Goal: Transaction & Acquisition: Purchase product/service

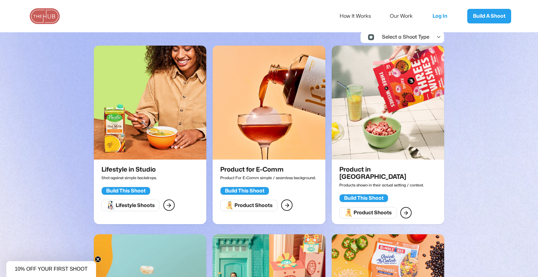
scroll to position [145, 0]
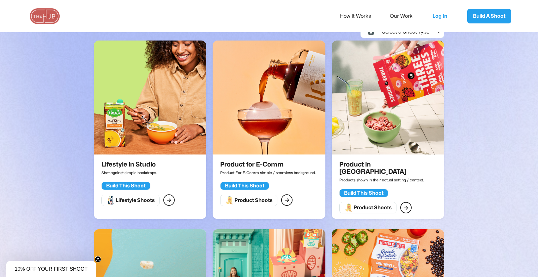
click at [146, 184] on div "Build This Shoot" at bounding box center [126, 185] width 40 height 6
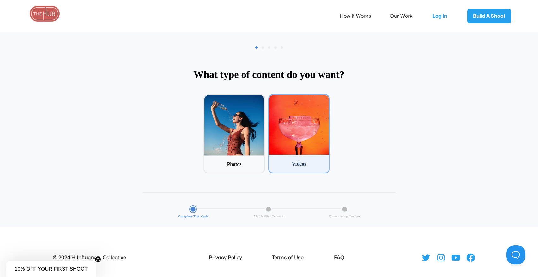
click at [321, 149] on div at bounding box center [299, 125] width 60 height 60
click at [273, 98] on input "2 Videos" at bounding box center [270, 96] width 4 height 4
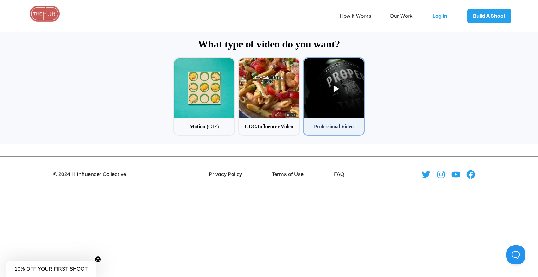
click at [336, 88] on div at bounding box center [334, 88] width 60 height 60
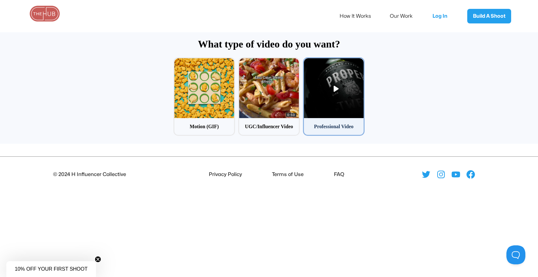
click at [307, 61] on input "3 Professional Video" at bounding box center [305, 59] width 4 height 4
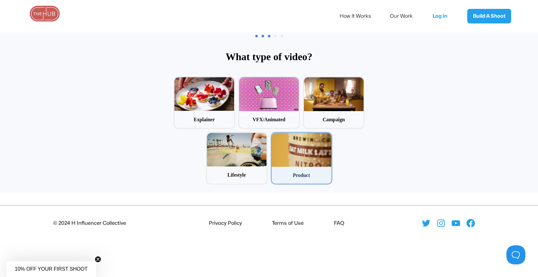
click at [318, 156] on div at bounding box center [302, 150] width 60 height 34
click at [275, 136] on input "5 Product" at bounding box center [273, 134] width 4 height 4
radio input "false"
radio input "true"
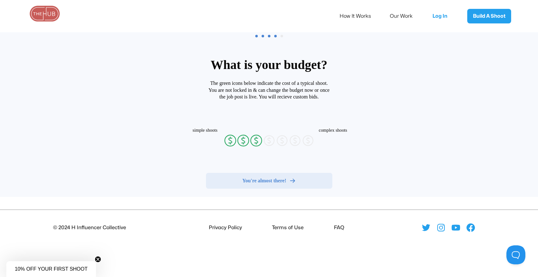
radio input "false"
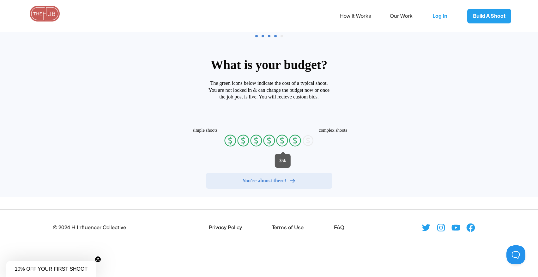
radio input "false"
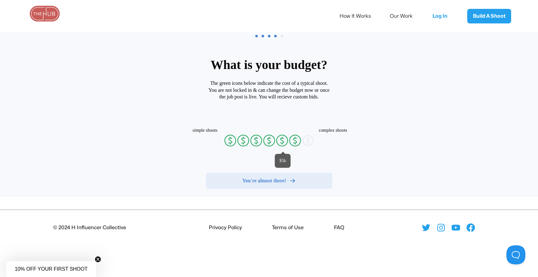
radio input "false"
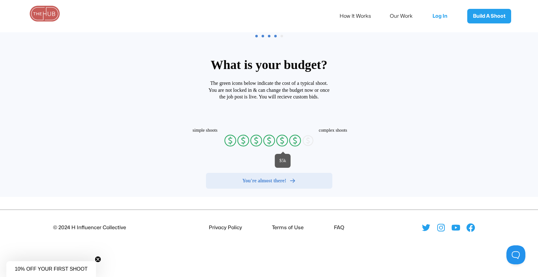
radio input "false"
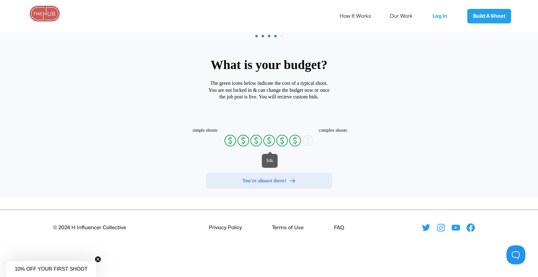
radio input "false"
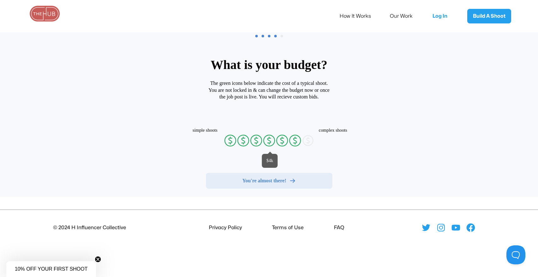
radio input "false"
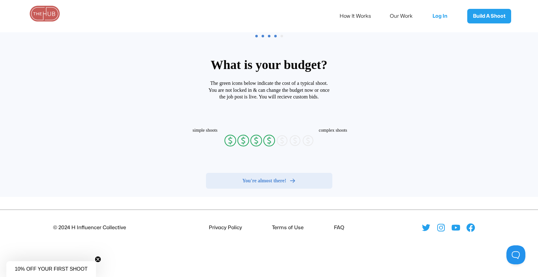
radio input "false"
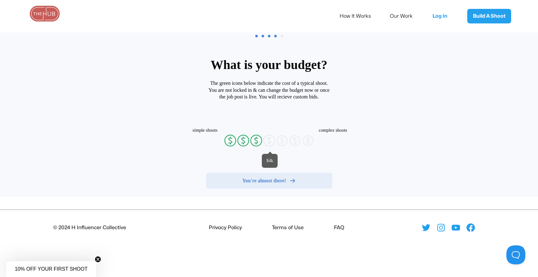
radio input "false"
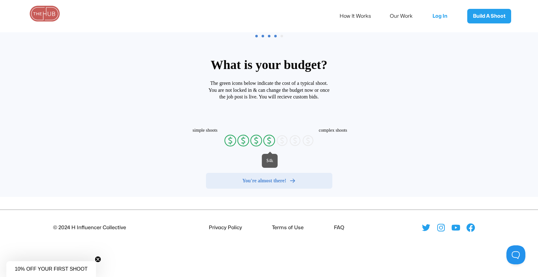
radio input "false"
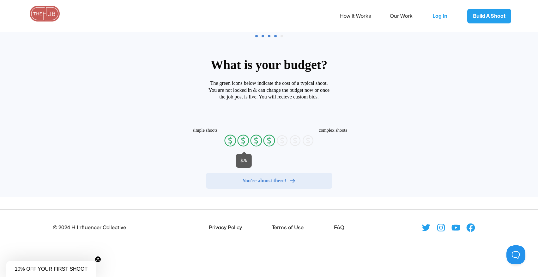
radio input "false"
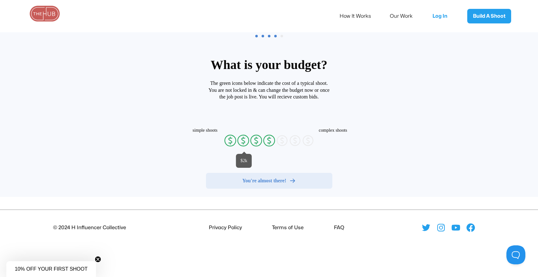
radio input "false"
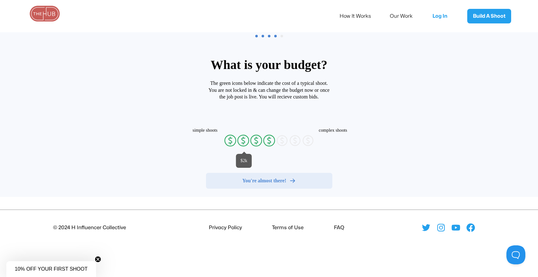
radio input "false"
click at [240, 140] on icon "currency-dollar-circle" at bounding box center [243, 140] width 13 height 13
radio input "true"
radio input "false"
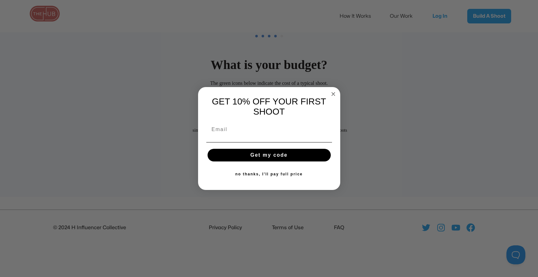
click at [331, 91] on circle "Close dialog" at bounding box center [333, 93] width 7 height 7
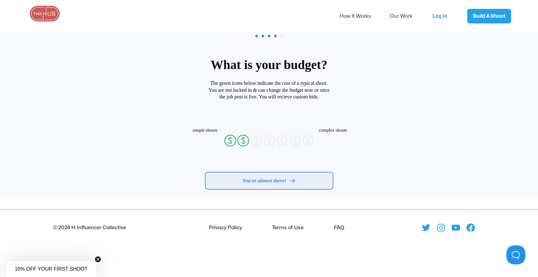
click at [282, 184] on button "You're almost there!" at bounding box center [269, 181] width 126 height 16
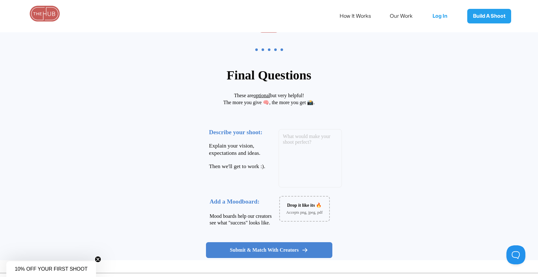
scroll to position [0, 0]
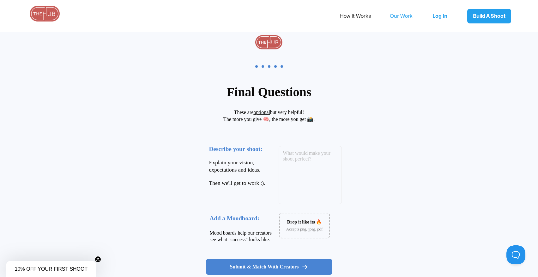
click at [401, 14] on link "Our Work" at bounding box center [405, 15] width 31 height 13
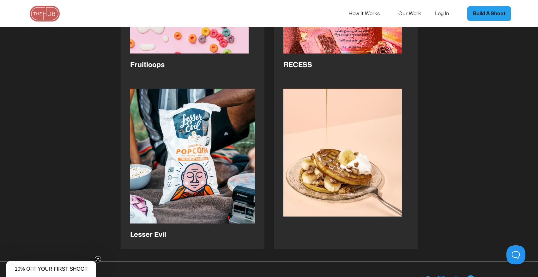
scroll to position [1068, 0]
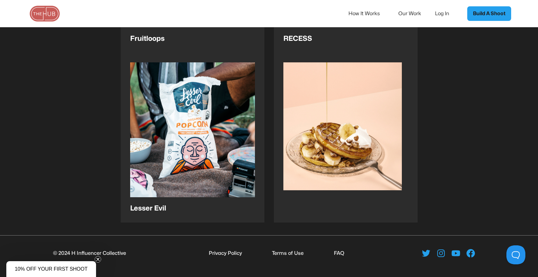
click at [373, 12] on link "How It Works" at bounding box center [369, 13] width 40 height 13
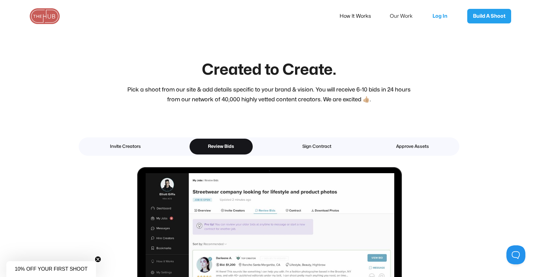
scroll to position [800, 0]
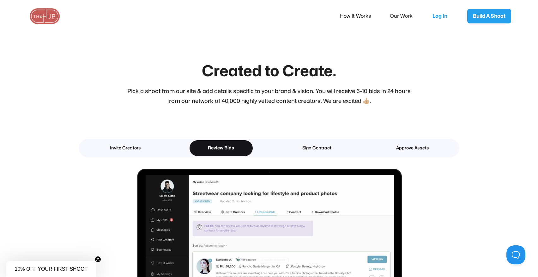
click at [90, 149] on div "Invite Creators Review Bids Sign Contract Approve Assets" at bounding box center [269, 148] width 381 height 18
click at [118, 152] on div "Invite Creators" at bounding box center [125, 148] width 41 height 8
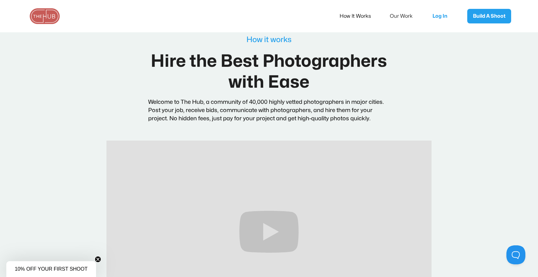
scroll to position [0, 0]
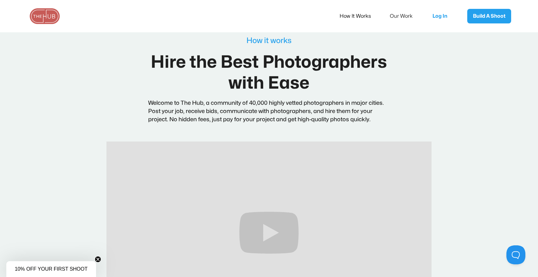
click at [46, 15] on img at bounding box center [45, 16] width 32 height 16
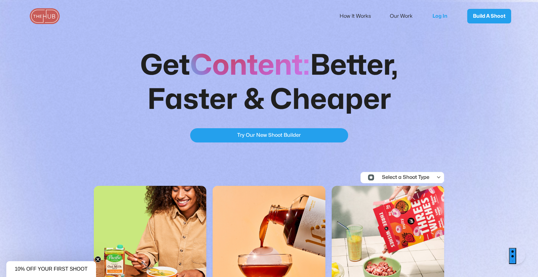
click at [244, 138] on div "Try Our New Shoot Builder" at bounding box center [269, 135] width 64 height 8
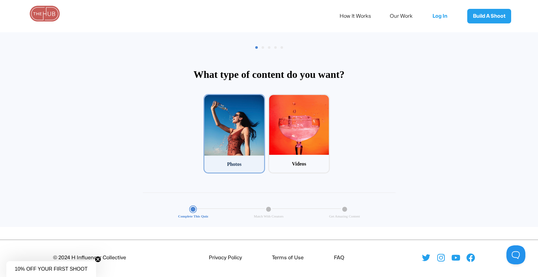
click at [241, 138] on div at bounding box center [235, 125] width 60 height 61
click at [208, 98] on input "1 Photos" at bounding box center [206, 96] width 4 height 4
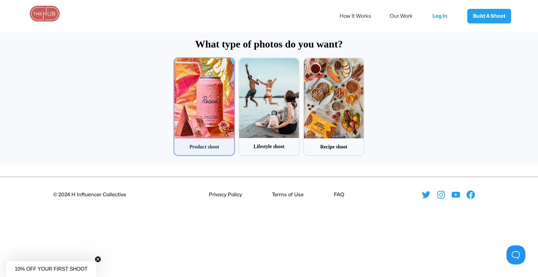
click at [199, 108] on div at bounding box center [205, 98] width 60 height 80
click at [178, 61] on input "1 Product shoot" at bounding box center [176, 59] width 4 height 4
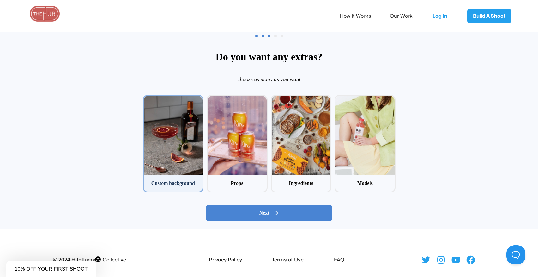
click at [175, 159] on div at bounding box center [173, 135] width 59 height 79
click at [147, 99] on input "1 Custom background" at bounding box center [145, 97] width 4 height 4
checkbox input "true"
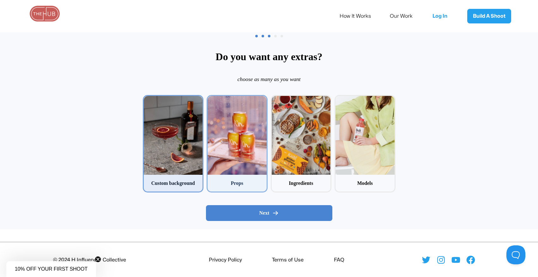
click at [230, 111] on div at bounding box center [237, 135] width 59 height 79
click at [211, 99] on input "2 Props" at bounding box center [209, 97] width 4 height 4
checkbox input "true"
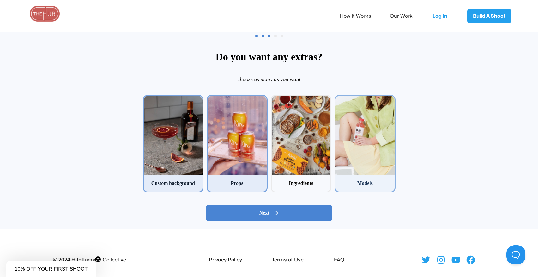
click at [368, 160] on div at bounding box center [365, 135] width 59 height 79
click at [339, 99] on input "4 Models" at bounding box center [337, 97] width 4 height 4
checkbox input "true"
click at [316, 211] on div "Next" at bounding box center [269, 213] width 116 height 6
radio input "false"
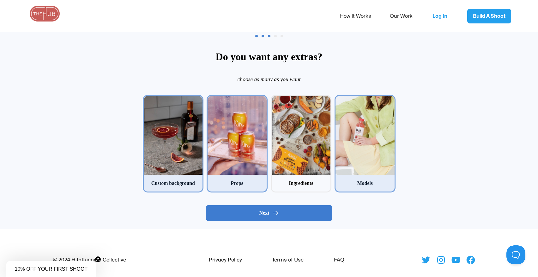
radio input "false"
radio input "true"
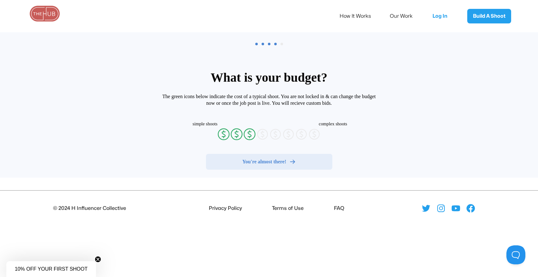
radio input "false"
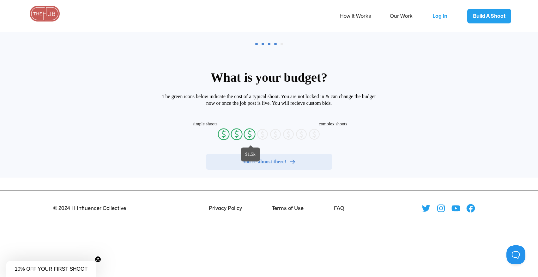
radio input "false"
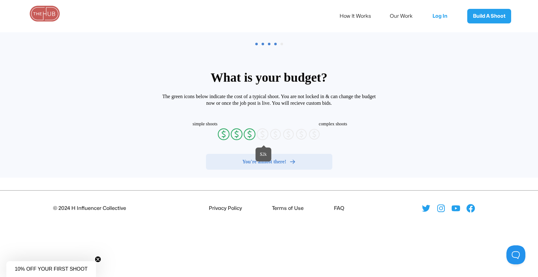
radio input "false"
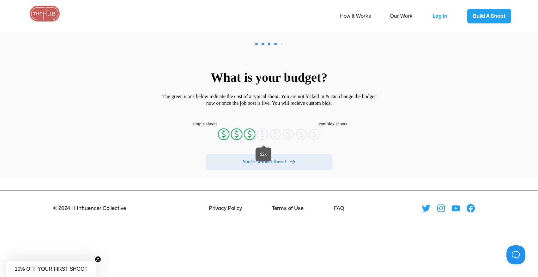
radio input "false"
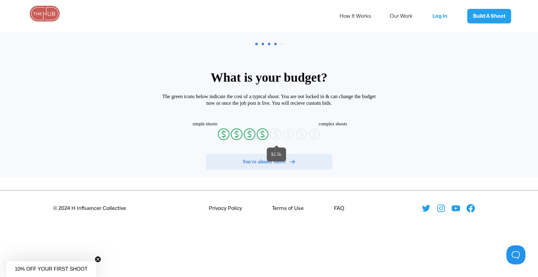
radio input "false"
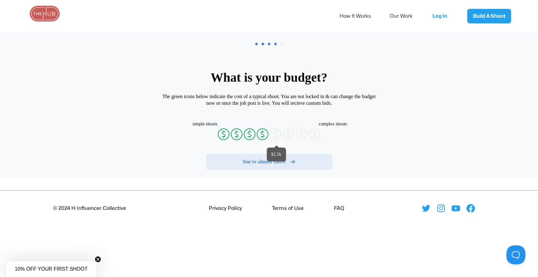
radio input "false"
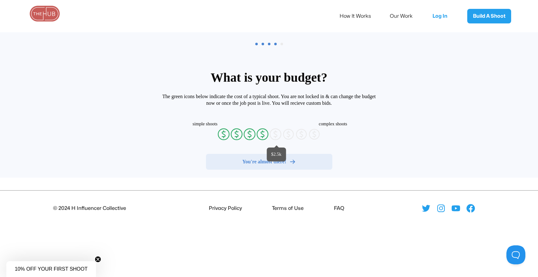
radio input "false"
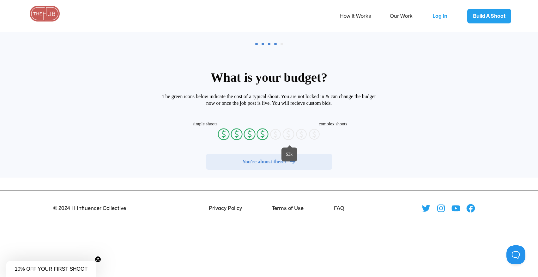
radio input "false"
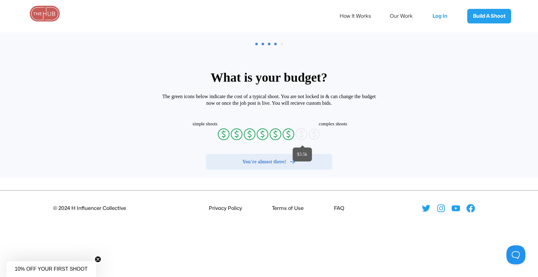
radio input "false"
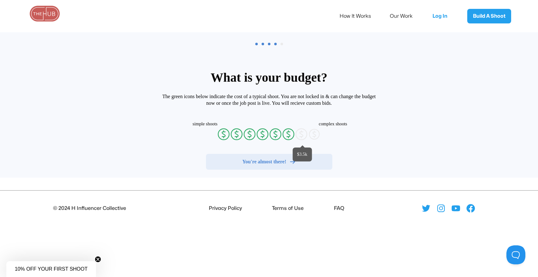
radio input "false"
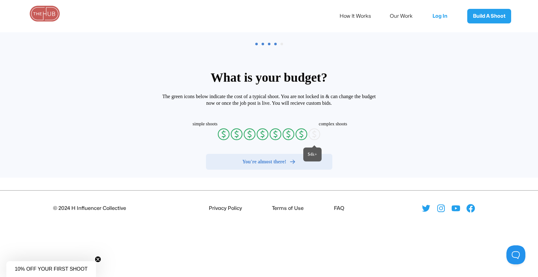
radio input "false"
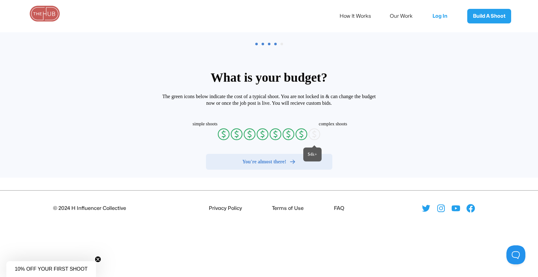
radio input "false"
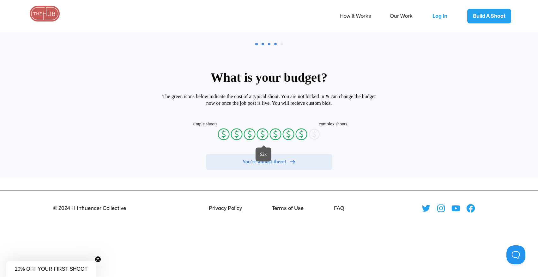
radio input "false"
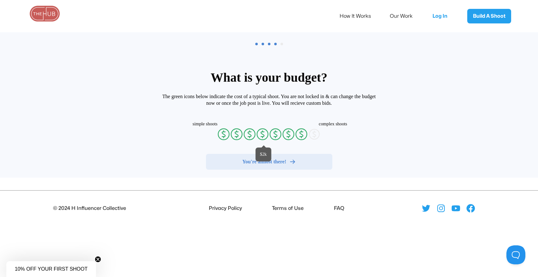
radio input "false"
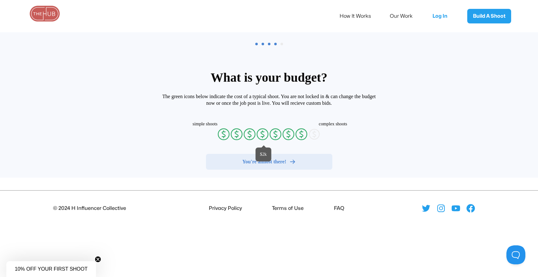
radio input "false"
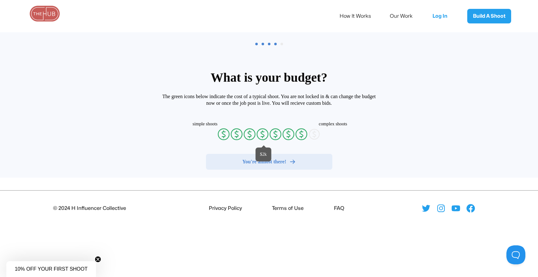
radio input "false"
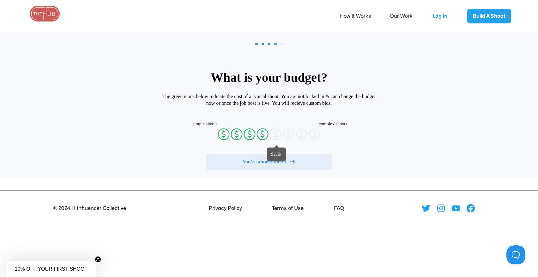
radio input "false"
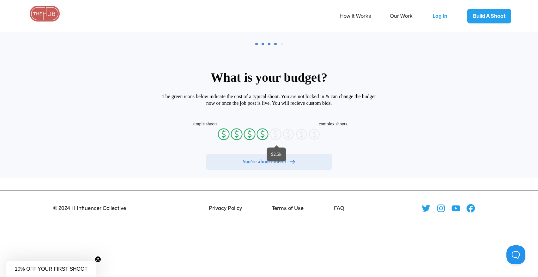
radio input "false"
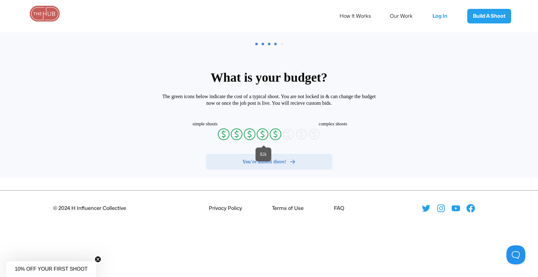
radio input "false"
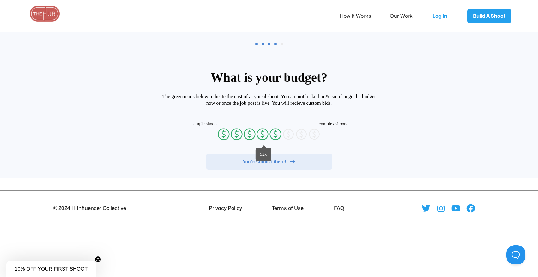
radio input "false"
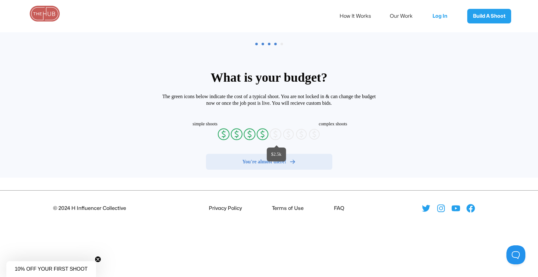
radio input "false"
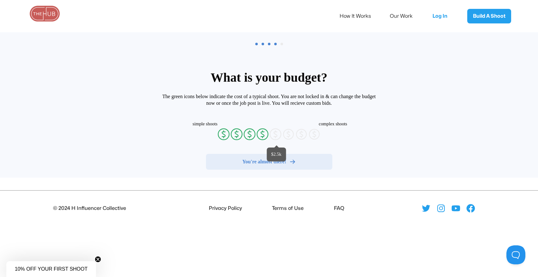
radio input "false"
click at [272, 134] on icon "currency-dollar-circle" at bounding box center [275, 134] width 13 height 13
radio input "true"
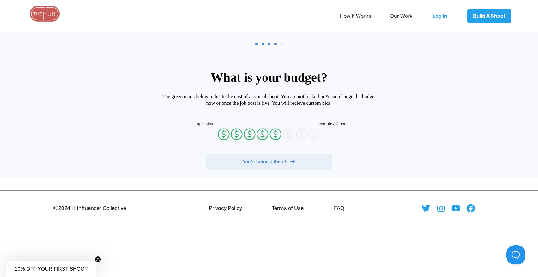
radio input "false"
click at [275, 164] on span "You're almost there!" at bounding box center [264, 161] width 44 height 6
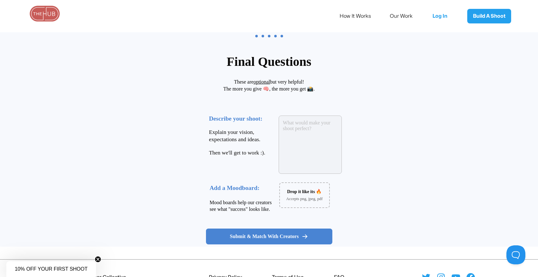
click at [314, 130] on textarea at bounding box center [310, 144] width 63 height 58
click at [362, 15] on link "How It Works" at bounding box center [360, 15] width 40 height 13
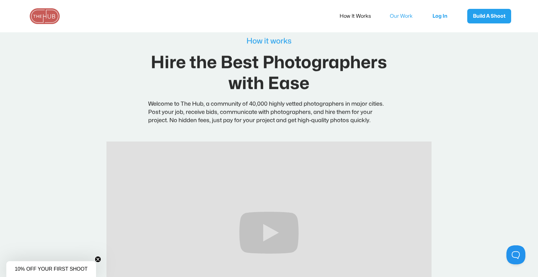
click at [403, 15] on link "Our Work" at bounding box center [405, 15] width 31 height 13
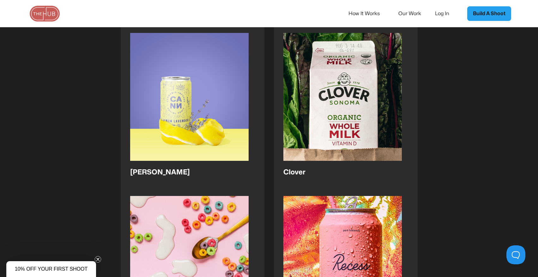
scroll to position [1068, 0]
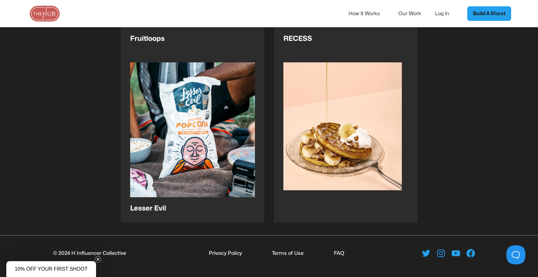
click at [48, 21] on img at bounding box center [45, 14] width 32 height 16
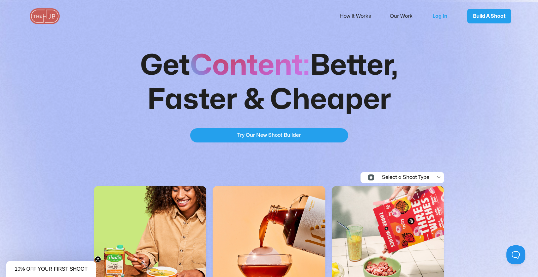
click at [300, 135] on div "Try Our New Shoot Builder" at bounding box center [269, 135] width 64 height 8
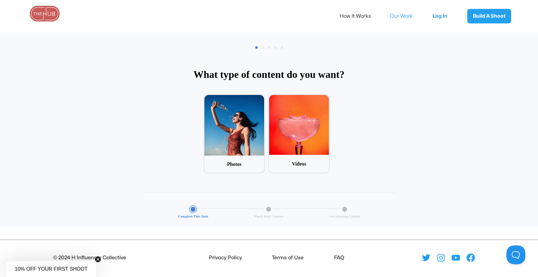
click at [401, 14] on link "Our Work" at bounding box center [405, 15] width 31 height 13
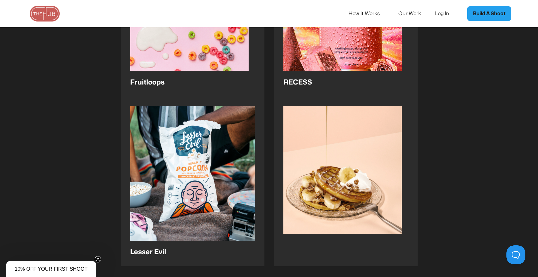
scroll to position [1068, 0]
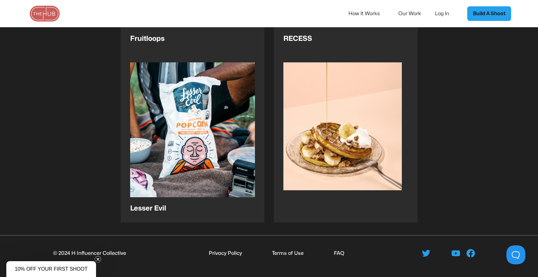
click at [444, 252] on icon at bounding box center [441, 253] width 10 height 10
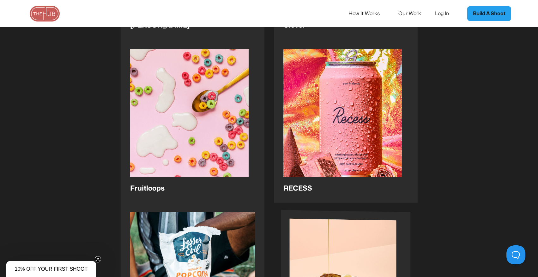
scroll to position [866, 0]
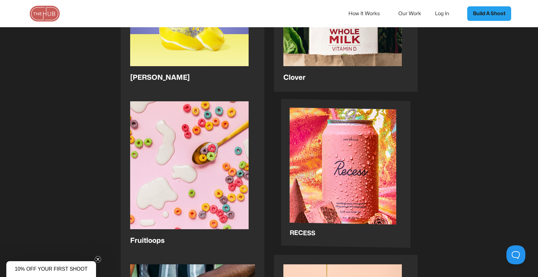
click at [367, 176] on img at bounding box center [343, 171] width 107 height 128
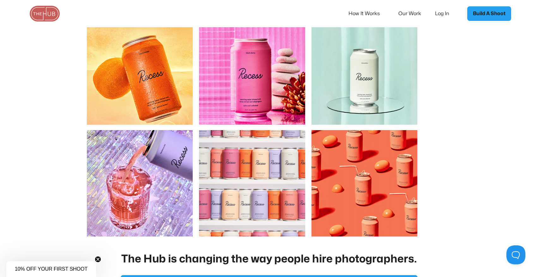
scroll to position [669, 0]
